Goal: Find specific page/section: Find specific page/section

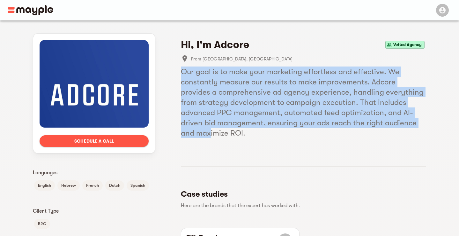
drag, startPoint x: 179, startPoint y: 71, endPoint x: 194, endPoint y: 131, distance: 61.5
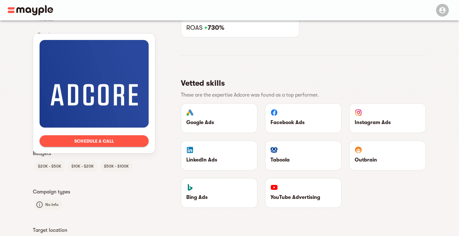
scroll to position [380, 0]
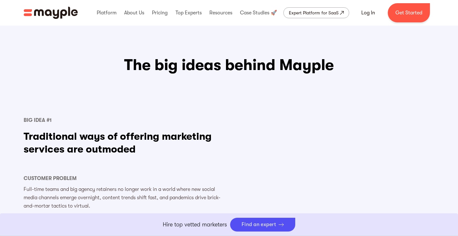
scroll to position [325, 0]
